Goal: Task Accomplishment & Management: Use online tool/utility

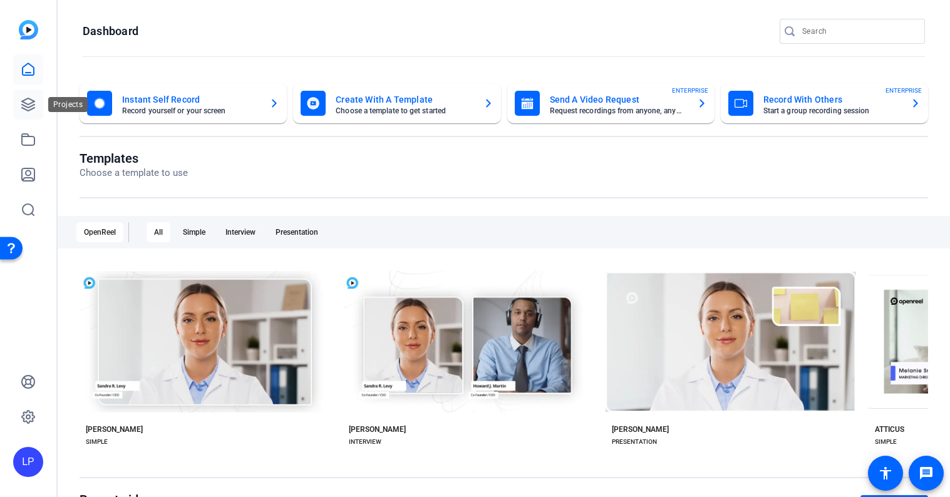
click at [31, 111] on icon at bounding box center [28, 104] width 15 height 15
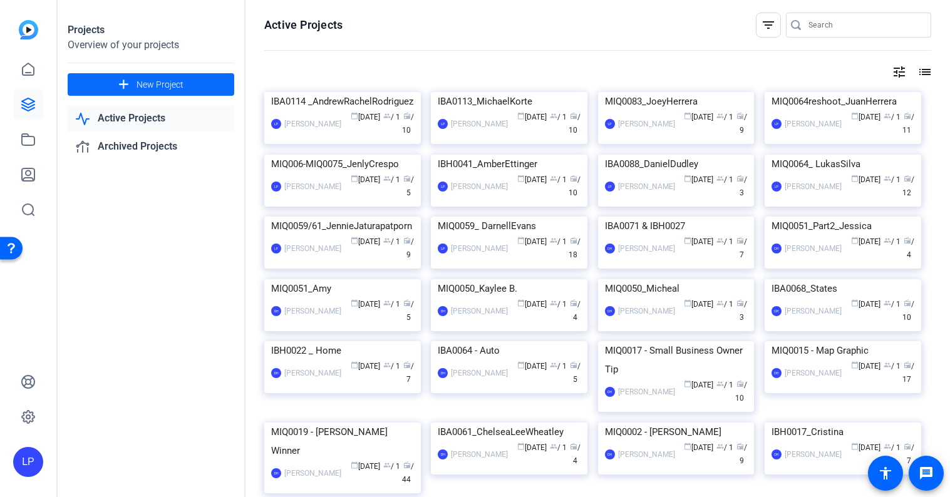
click at [140, 83] on span "New Project" at bounding box center [159, 84] width 47 height 13
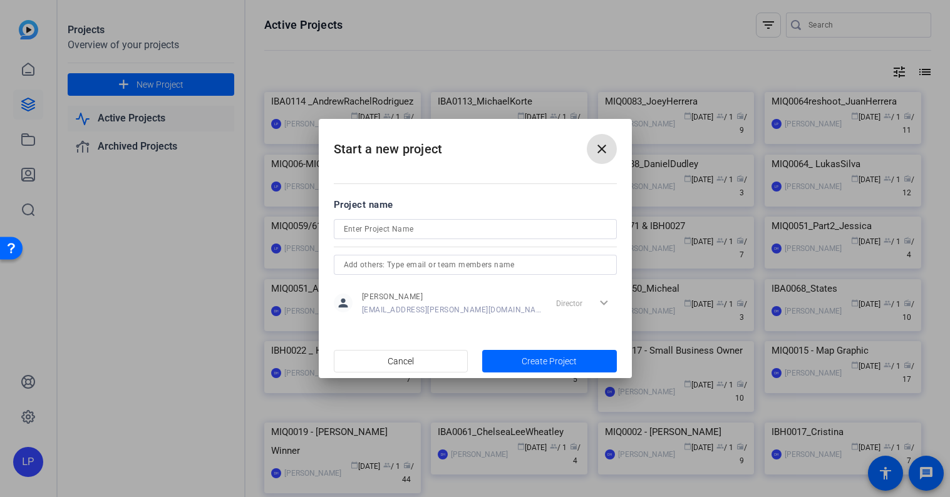
click at [392, 237] on div at bounding box center [475, 229] width 263 height 20
paste input "IBA0125 - Not locked in UGC"
drag, startPoint x: 460, startPoint y: 231, endPoint x: 374, endPoint y: 227, distance: 85.3
click at [374, 227] on input "IBA0125 - Not locked in UGC" at bounding box center [475, 229] width 263 height 15
type input "IBA0125_RachelAustin"
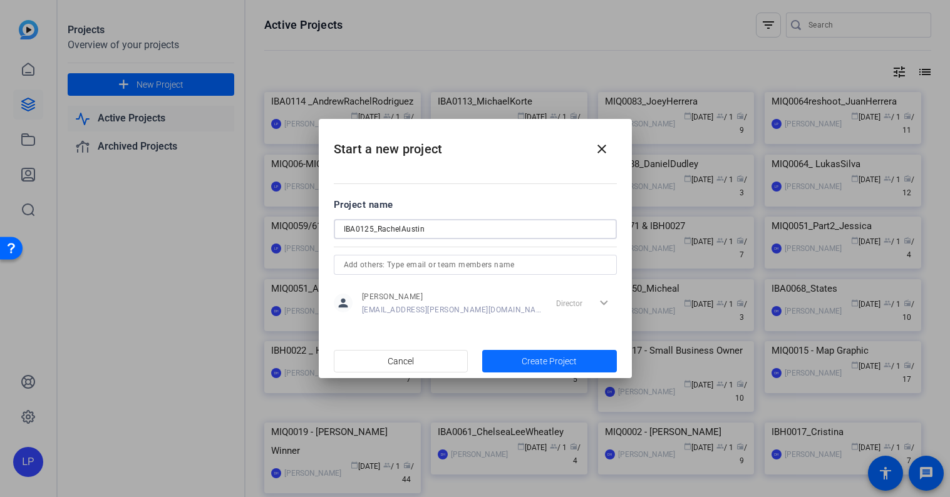
click at [517, 357] on span "button" at bounding box center [549, 361] width 135 height 30
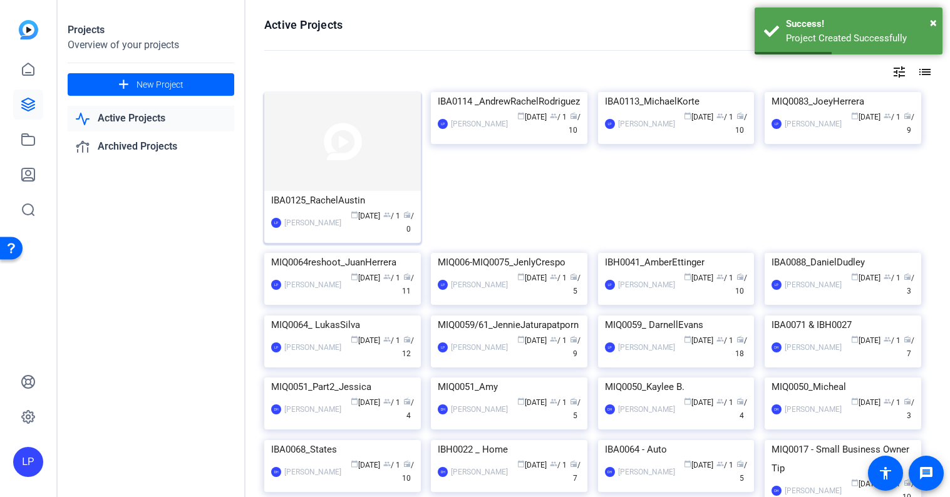
click at [320, 162] on img at bounding box center [342, 141] width 157 height 99
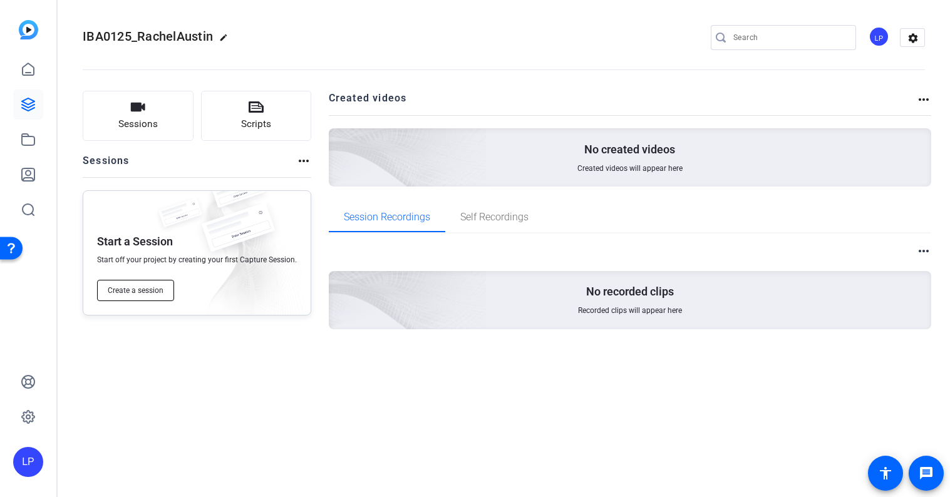
click at [145, 289] on span "Create a session" at bounding box center [136, 290] width 56 height 10
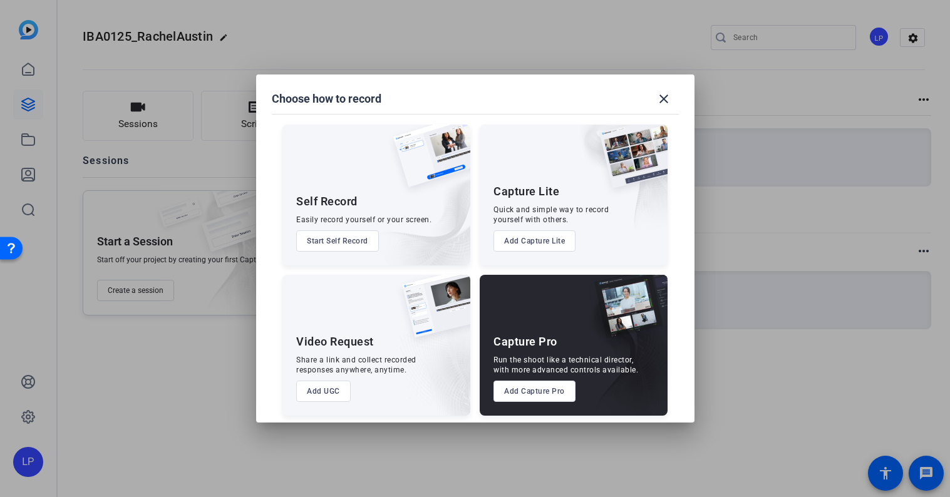
click at [532, 372] on div "Run the shoot like a technical director, with more advanced controls available." at bounding box center [565, 365] width 145 height 20
click at [529, 395] on button "Add Capture Pro" at bounding box center [534, 391] width 82 height 21
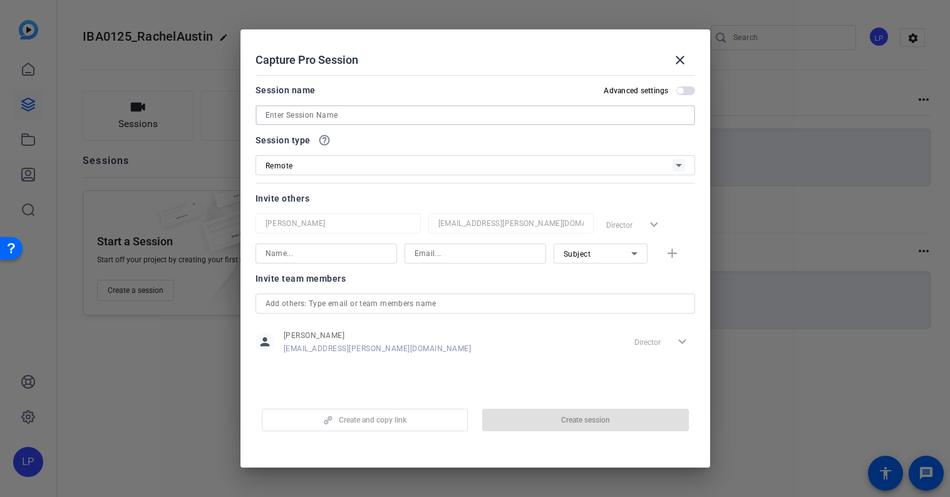
click at [357, 118] on input at bounding box center [474, 115] width 419 height 15
paste input "IBA0125 - Not locked in UGC"
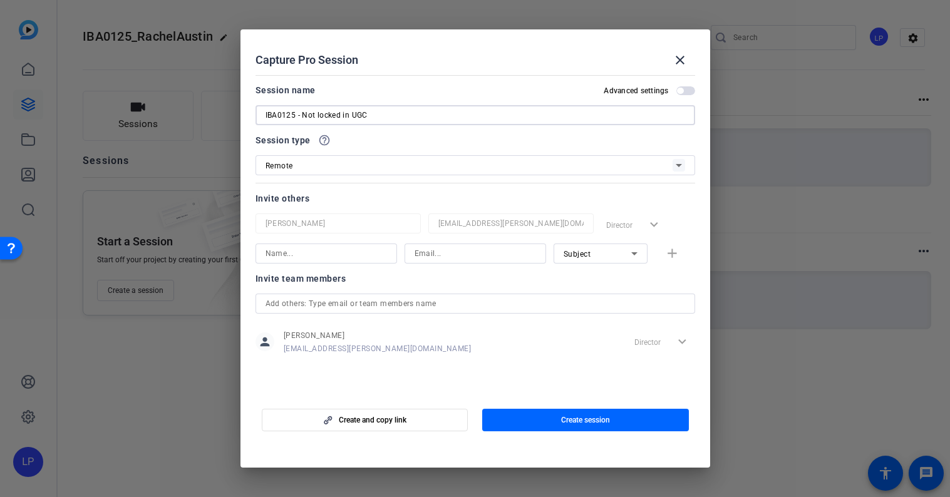
drag, startPoint x: 384, startPoint y: 116, endPoint x: 296, endPoint y: 114, distance: 88.3
click at [296, 114] on input "IBA0125 - Not locked in UGC" at bounding box center [474, 115] width 419 height 15
click at [267, 119] on input "IBA0125_RachelAustin" at bounding box center [474, 115] width 419 height 15
type input "IBA0125_RachelAustin"
click at [523, 423] on span "button" at bounding box center [585, 420] width 207 height 30
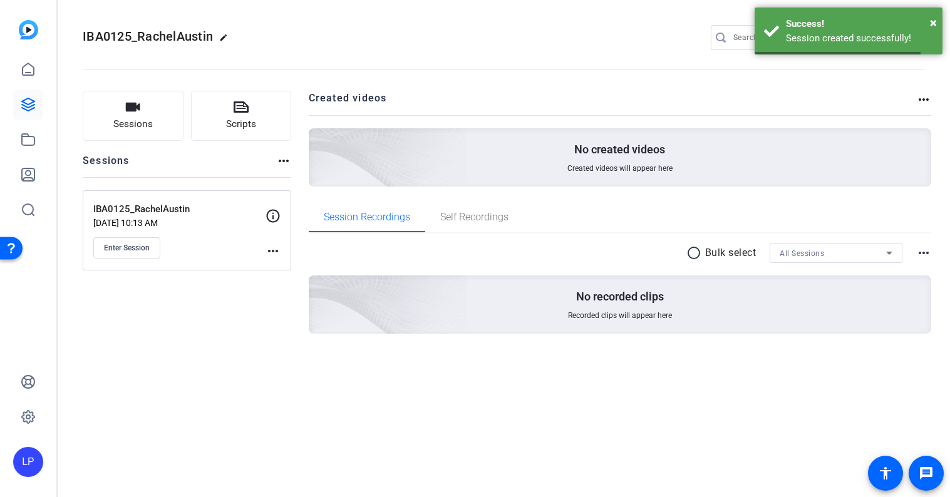
click at [220, 40] on mat-icon "edit" at bounding box center [226, 40] width 15 height 15
click at [95, 38] on input "IBA0125_RachelAustin" at bounding box center [134, 37] width 82 height 15
click at [164, 366] on div "Sessions Scripts Sessions more_horiz IBA0125_RachelAustin [DATE] 10:13 AM Enter…" at bounding box center [187, 232] width 208 height 283
click at [190, 34] on span "check_circle" at bounding box center [195, 37] width 15 height 15
click at [269, 253] on mat-icon "more_horiz" at bounding box center [272, 251] width 15 height 15
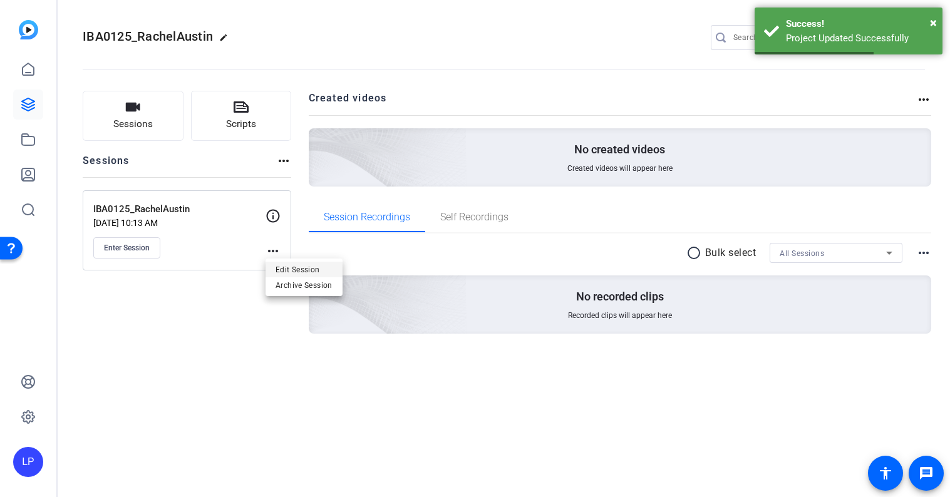
click at [301, 272] on span "Edit Session" at bounding box center [303, 269] width 57 height 15
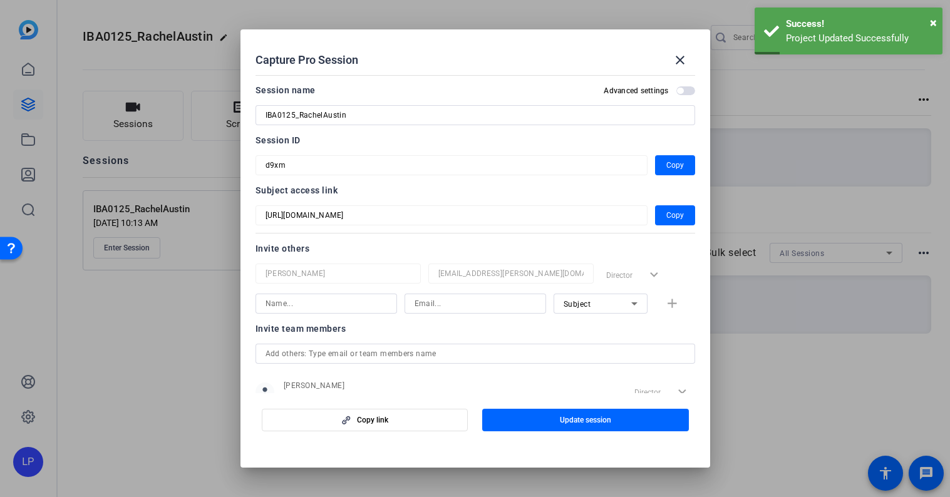
click at [247, 165] on mat-dialog-content "Session name Advanced settings IBA0125_RachelAustin Session ID d9xm Copy Subjec…" at bounding box center [475, 231] width 470 height 323
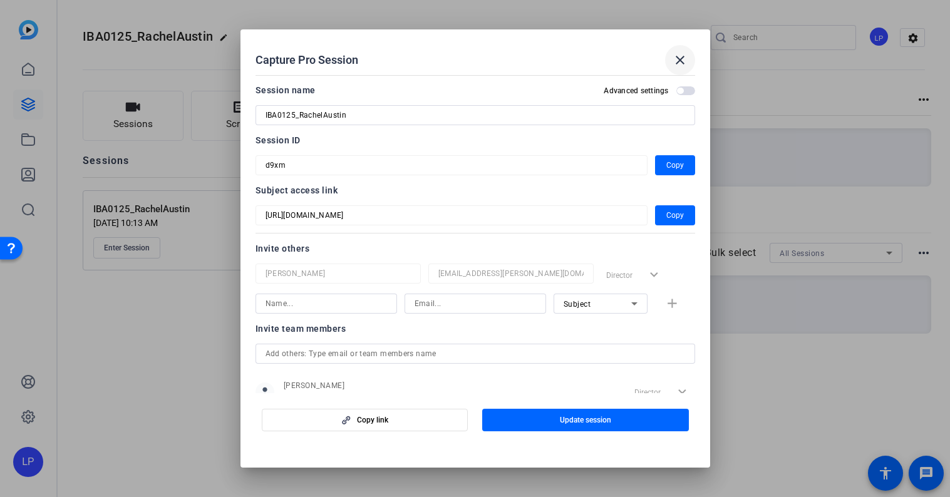
click at [678, 59] on mat-icon "close" at bounding box center [679, 60] width 15 height 15
